Goal: Information Seeking & Learning: Learn about a topic

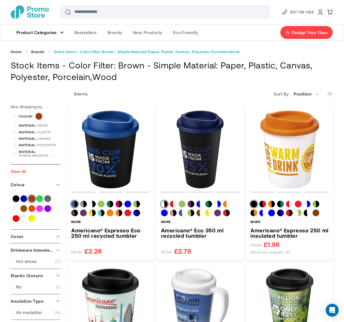
type input "****"
